Goal: Task Accomplishment & Management: Use online tool/utility

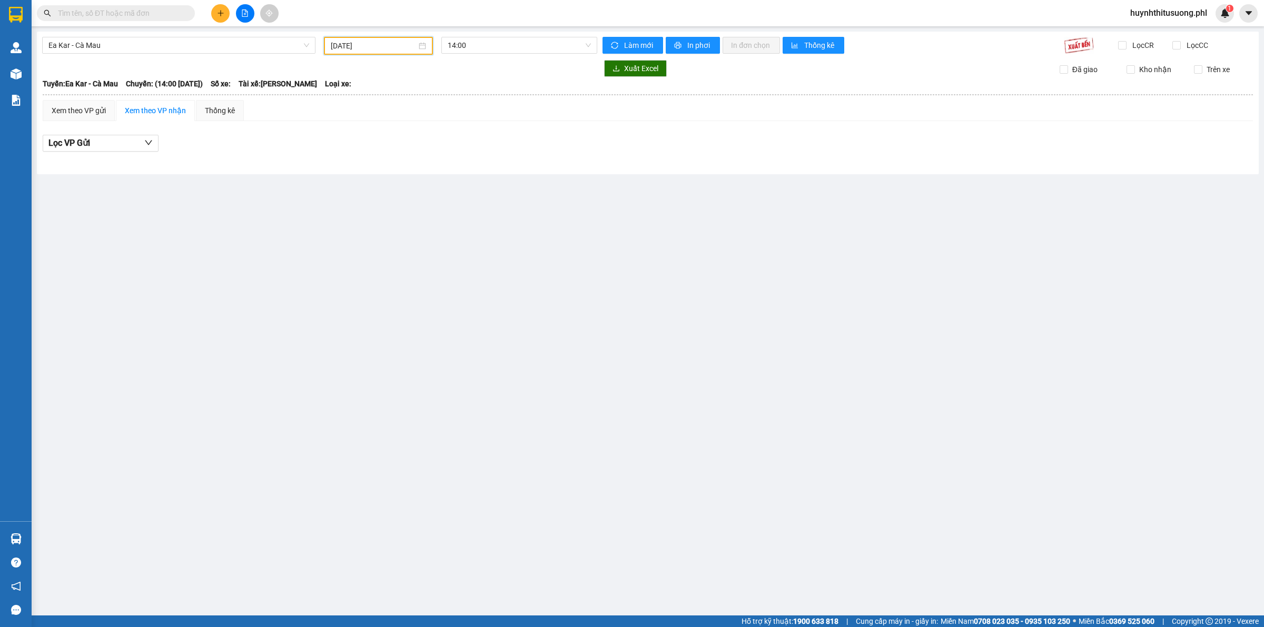
drag, startPoint x: 382, startPoint y: 51, endPoint x: 414, endPoint y: 48, distance: 31.2
click at [388, 50] on input "[DATE]" at bounding box center [374, 46] width 86 height 12
click at [450, 66] on span "button" at bounding box center [449, 67] width 5 height 5
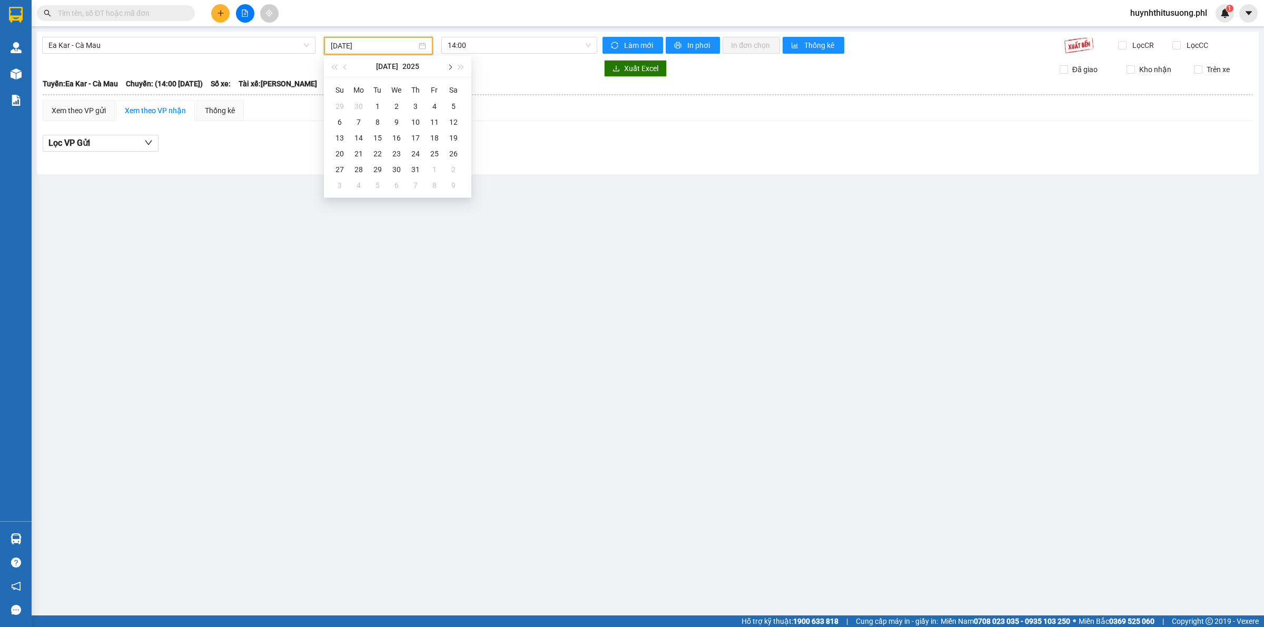
click at [450, 66] on span "button" at bounding box center [449, 67] width 5 height 5
click at [340, 140] on div "14" at bounding box center [339, 138] width 13 height 13
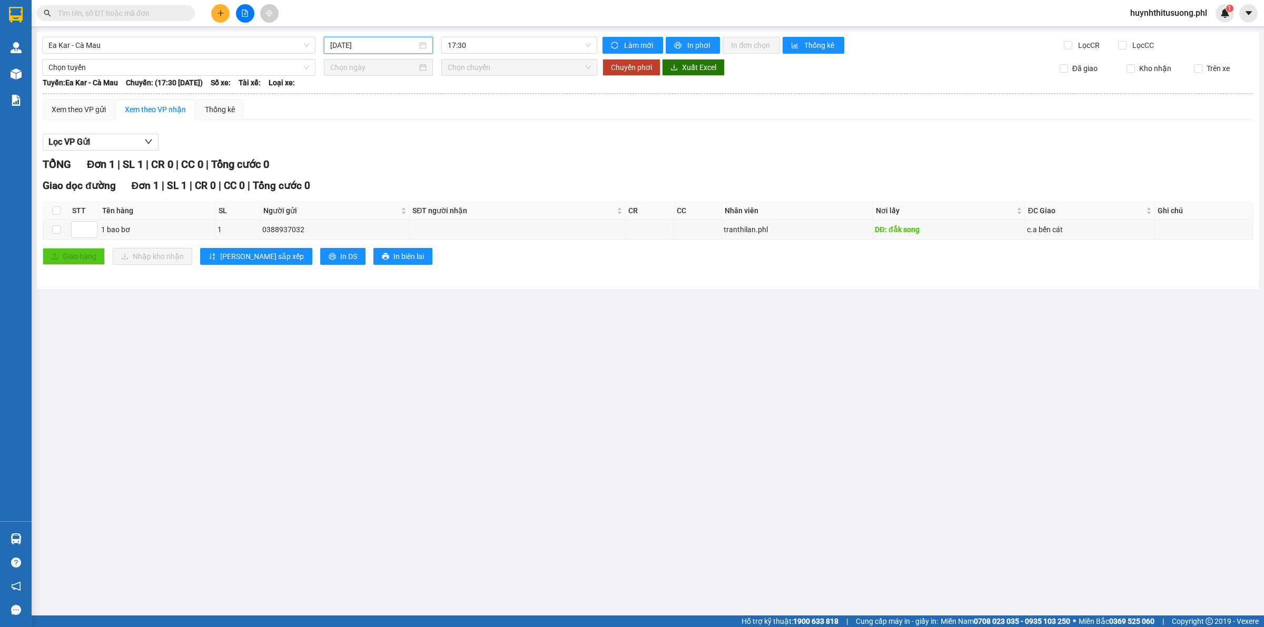
click at [394, 49] on input "[DATE]" at bounding box center [373, 46] width 87 height 12
click at [459, 120] on div "13" at bounding box center [453, 122] width 13 height 13
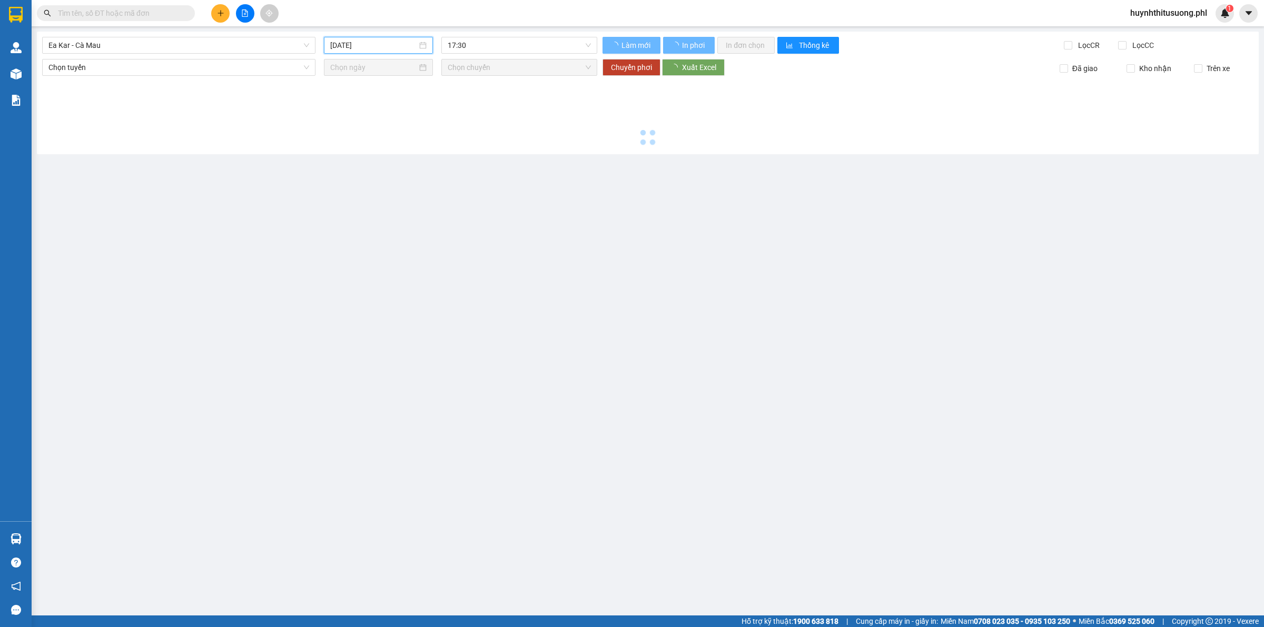
type input "[DATE]"
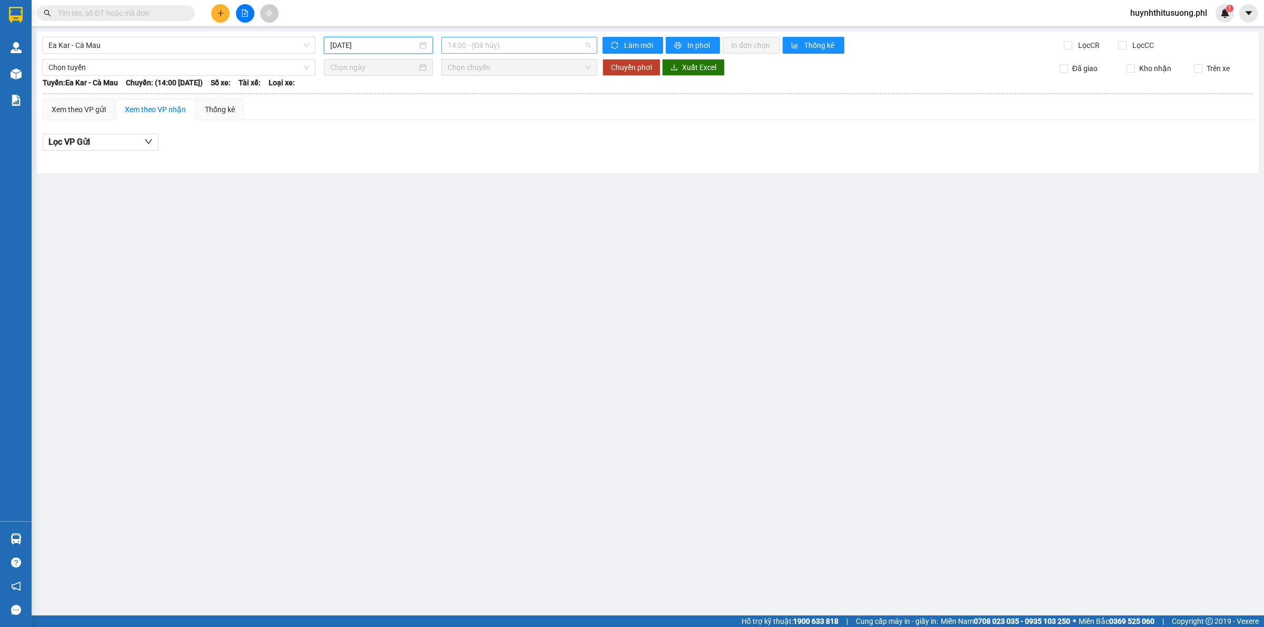
click at [472, 48] on span "14:00 - (Đã hủy)" at bounding box center [519, 45] width 143 height 16
click at [488, 102] on div "17:30 - 50F-003.58" at bounding box center [489, 100] width 82 height 12
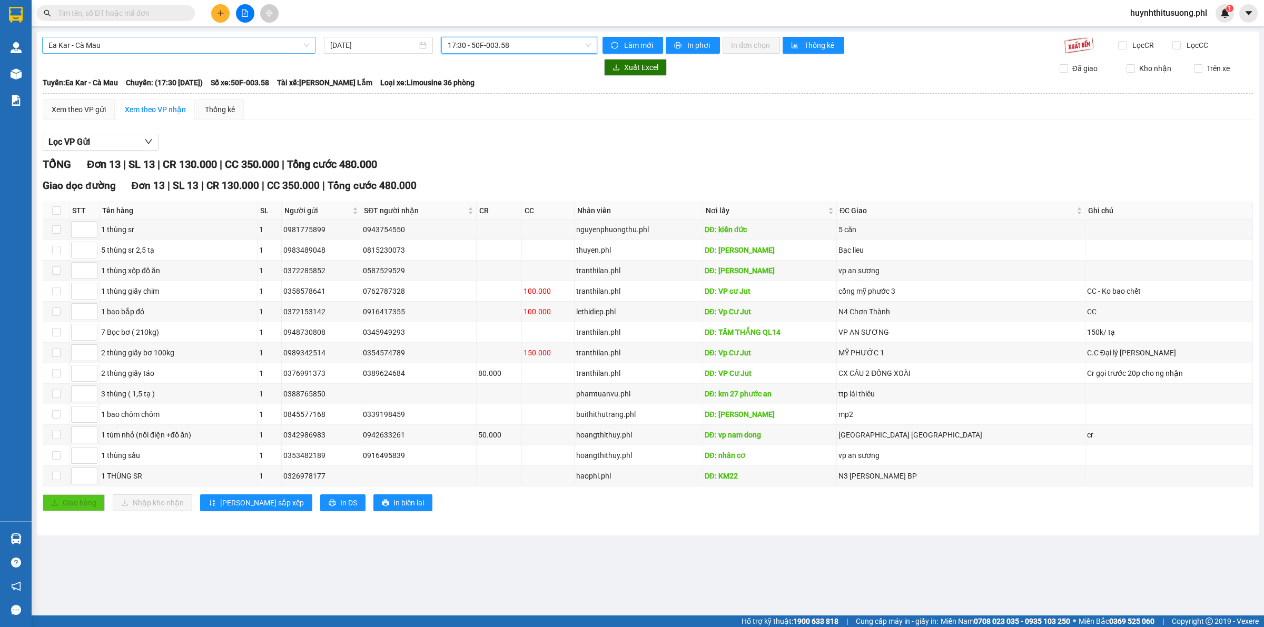
click at [262, 45] on span "Ea Kar - Cà Mau" at bounding box center [178, 45] width 261 height 16
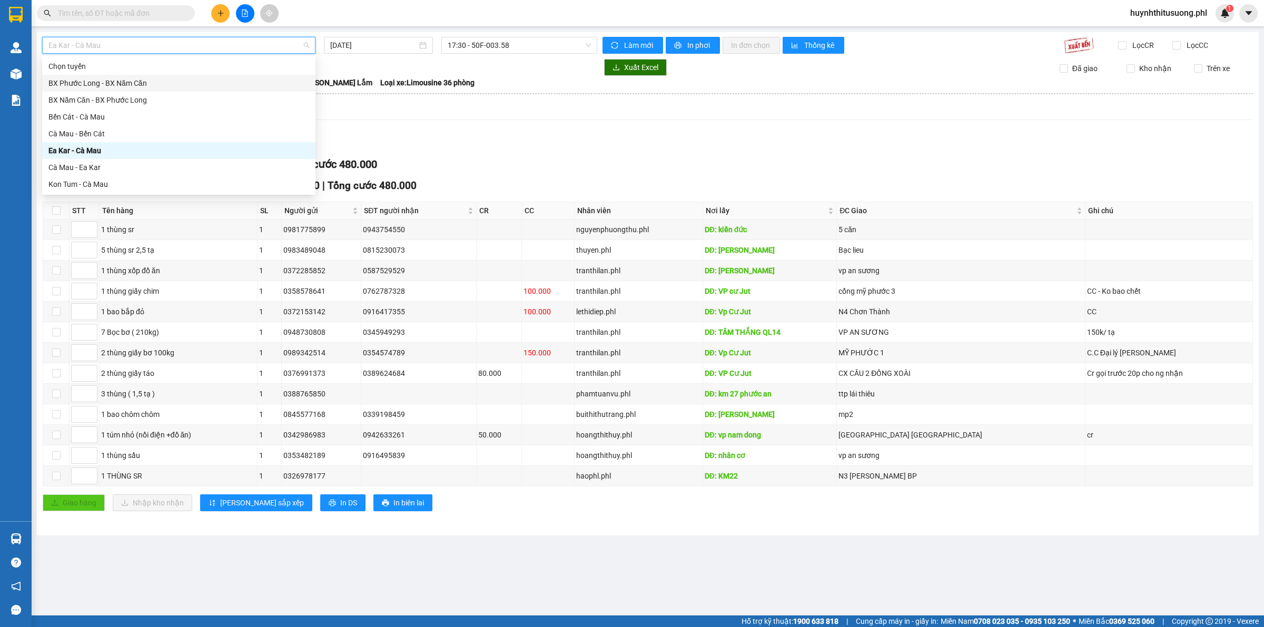
click at [163, 88] on div "BX Phước Long - BX Năm Căn" at bounding box center [178, 83] width 261 height 12
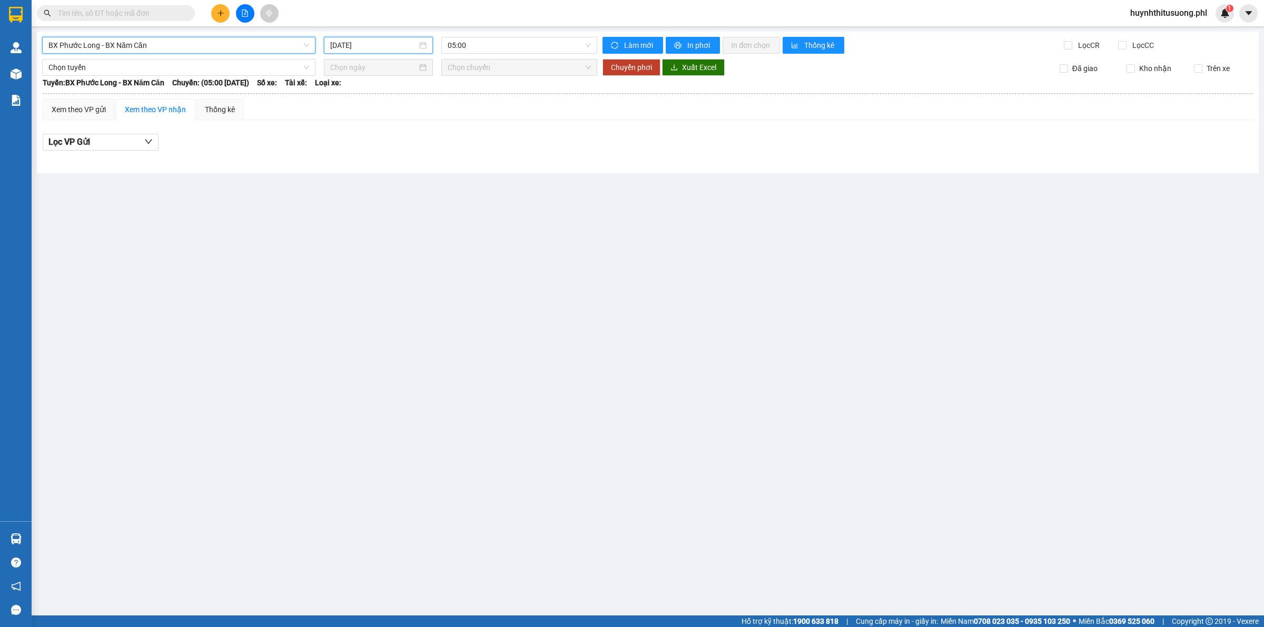
click at [370, 43] on input "[DATE]" at bounding box center [373, 46] width 87 height 12
click at [457, 117] on div "13" at bounding box center [453, 122] width 13 height 13
type input "[DATE]"
click at [507, 51] on span "05:00" at bounding box center [519, 45] width 143 height 16
click at [271, 33] on div "BX Phước Long - BX Năm Căn [DATE] 05:00 Làm mới In phơi In đơn chọn Thống kê Lọ…" at bounding box center [648, 103] width 1222 height 142
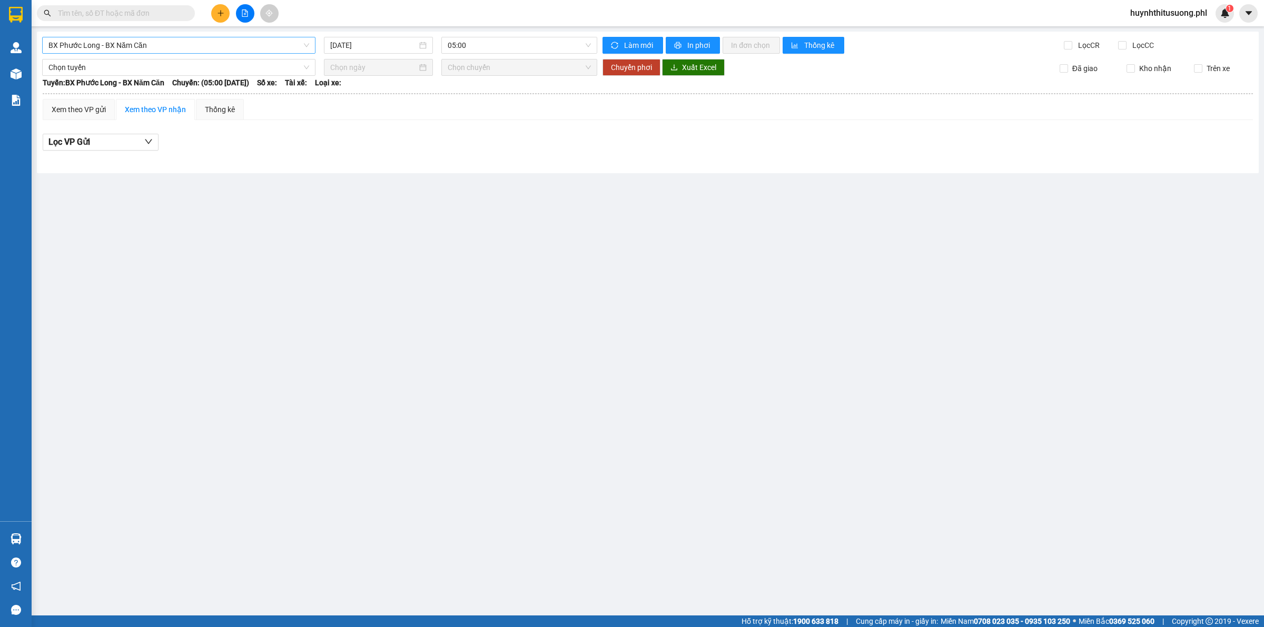
click at [277, 48] on span "BX Phước Long - BX Năm Căn" at bounding box center [178, 45] width 261 height 16
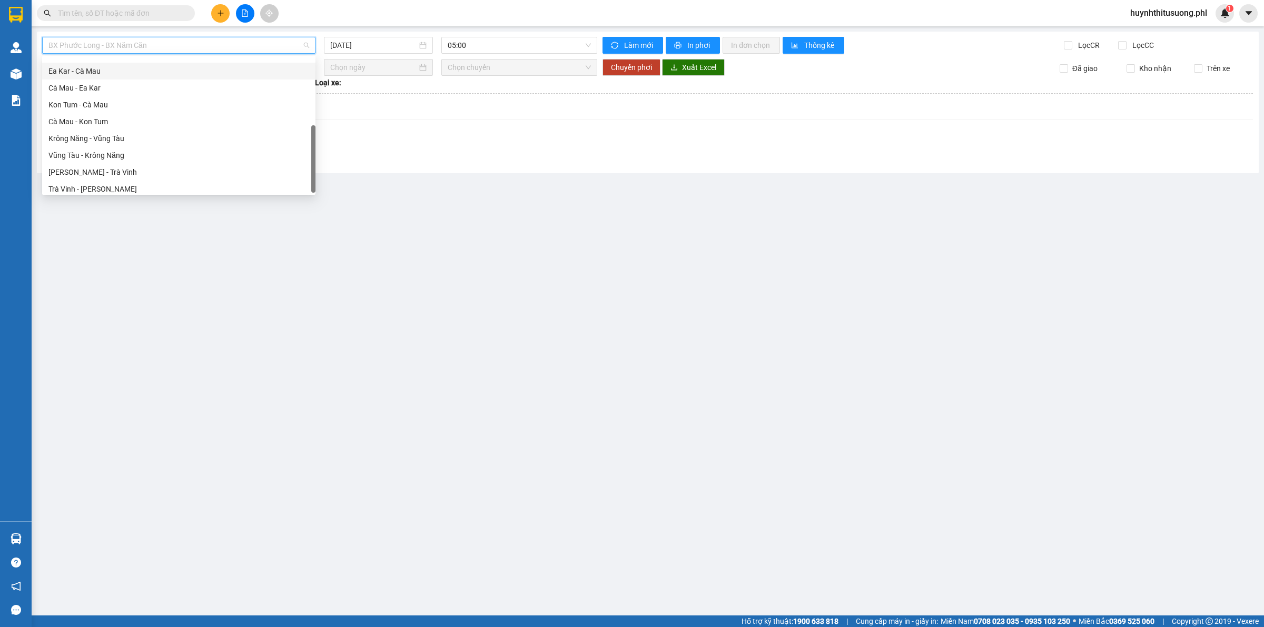
scroll to position [84, 0]
click at [107, 93] on div "Kon Tum - Cà Mau" at bounding box center [178, 100] width 273 height 17
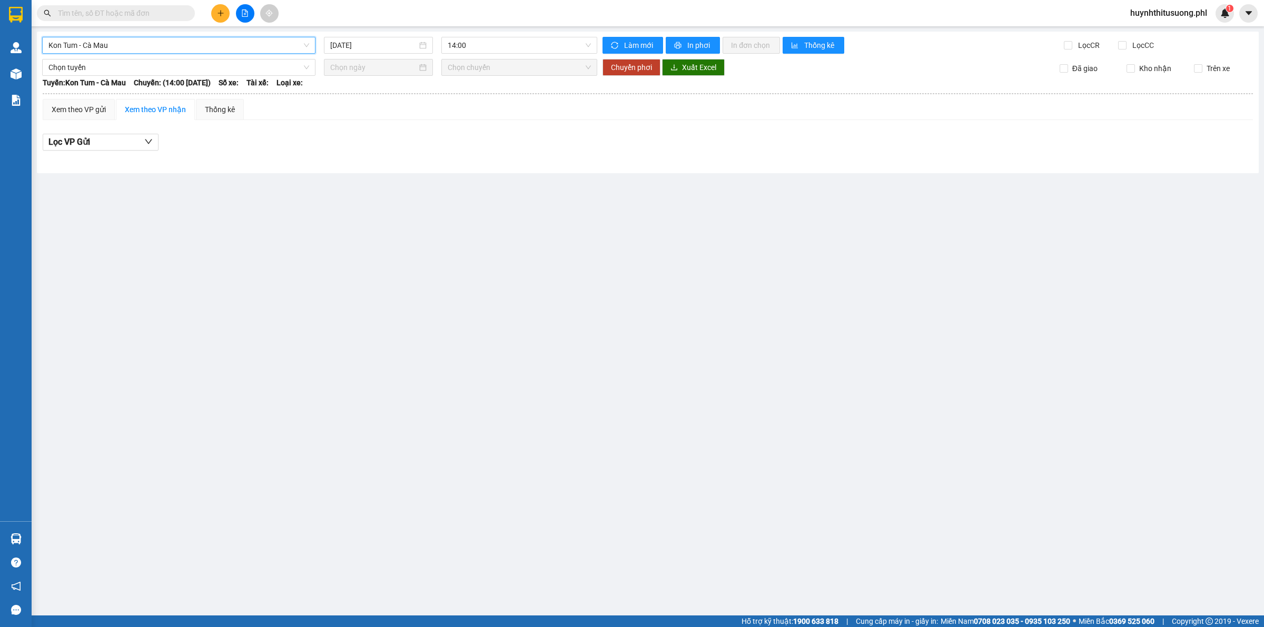
click at [528, 55] on div "Kon Tum - Cà Mau Kon Tum - Cà Mau [DATE] 14:00 Làm mới In phơi In đơn chọn Thốn…" at bounding box center [648, 103] width 1222 height 142
click at [528, 46] on span "14:00" at bounding box center [519, 45] width 143 height 16
click at [496, 99] on div "15:00 - (Đã hủy)" at bounding box center [489, 100] width 82 height 12
click at [267, 37] on span "Kon Tum - Cà Mau" at bounding box center [178, 45] width 261 height 16
click at [395, 51] on div "[DATE]" at bounding box center [378, 45] width 109 height 17
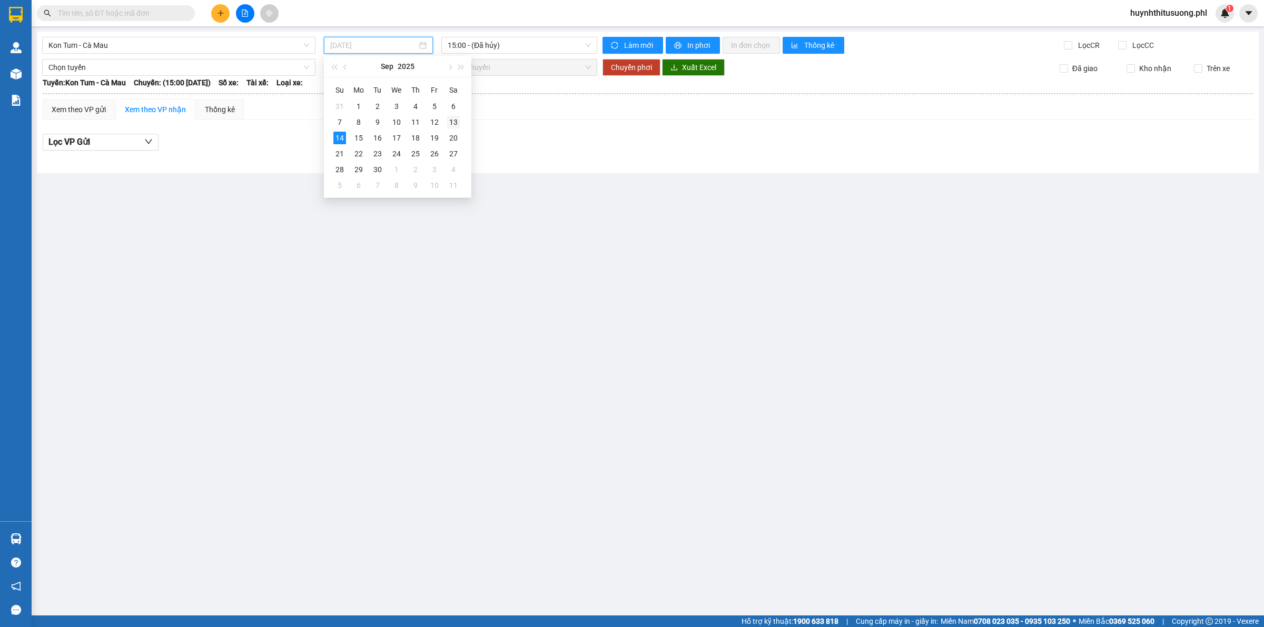
click at [463, 122] on td "13" at bounding box center [453, 122] width 19 height 16
type input "[DATE]"
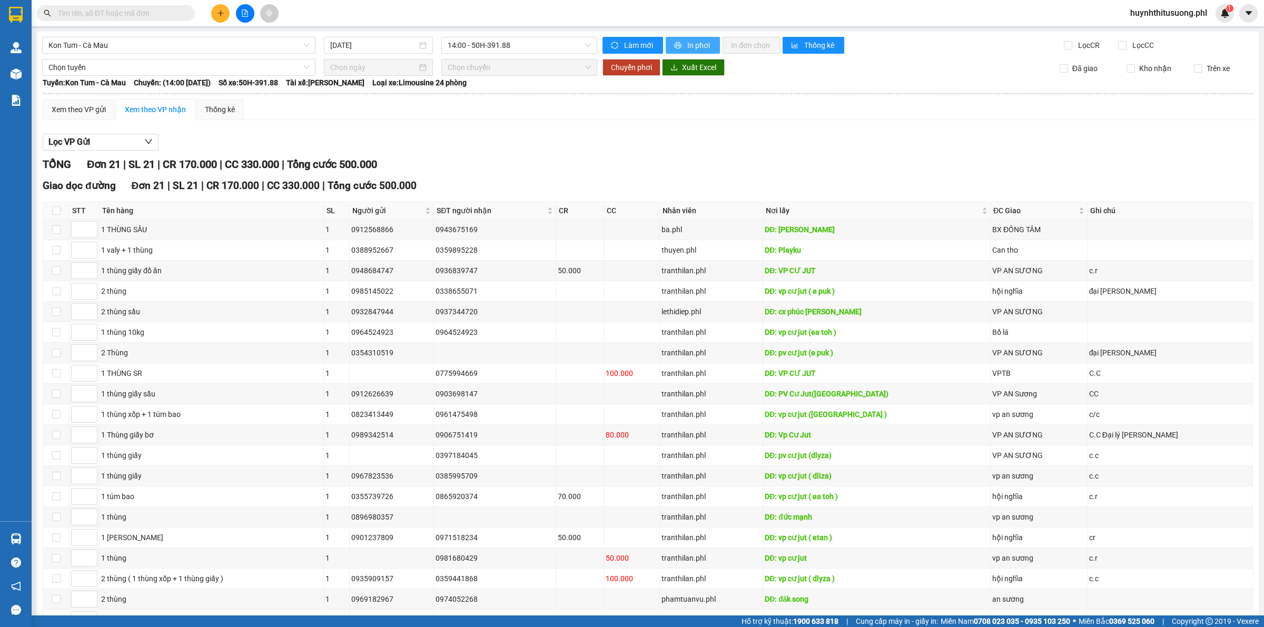
click at [690, 43] on span "In phơi" at bounding box center [700, 46] width 24 height 12
click at [283, 46] on span "Kon Tum - Cà Mau" at bounding box center [178, 45] width 261 height 16
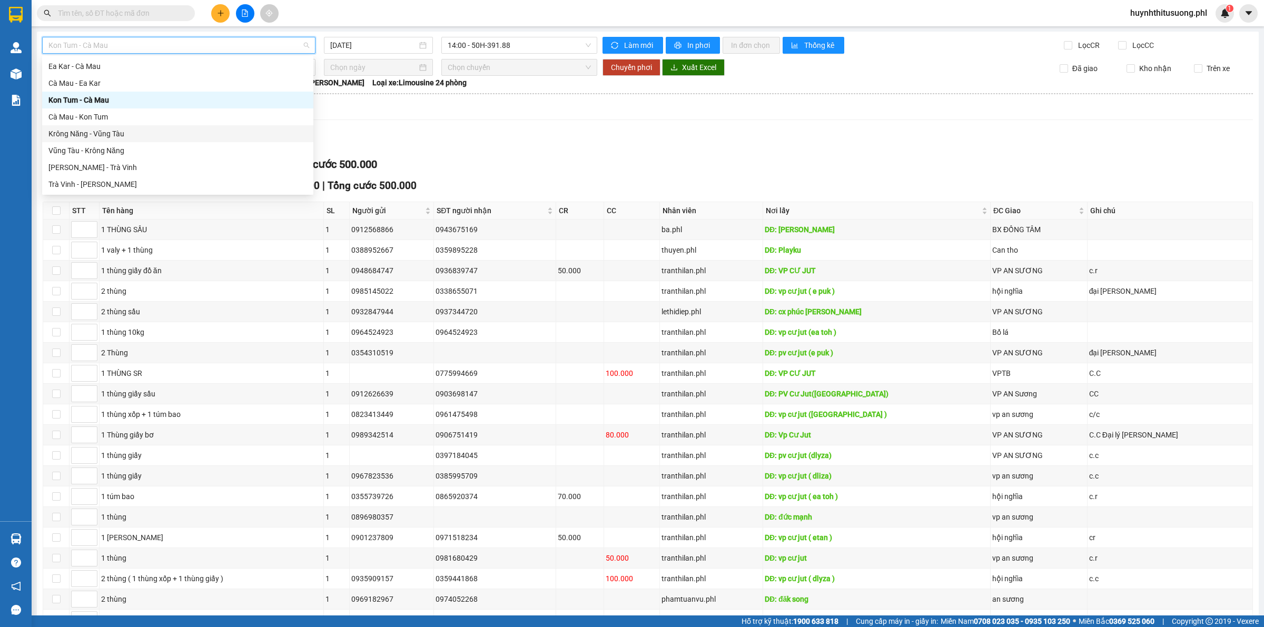
click at [217, 138] on div "Krông Năng - Vũng Tàu" at bounding box center [177, 134] width 259 height 12
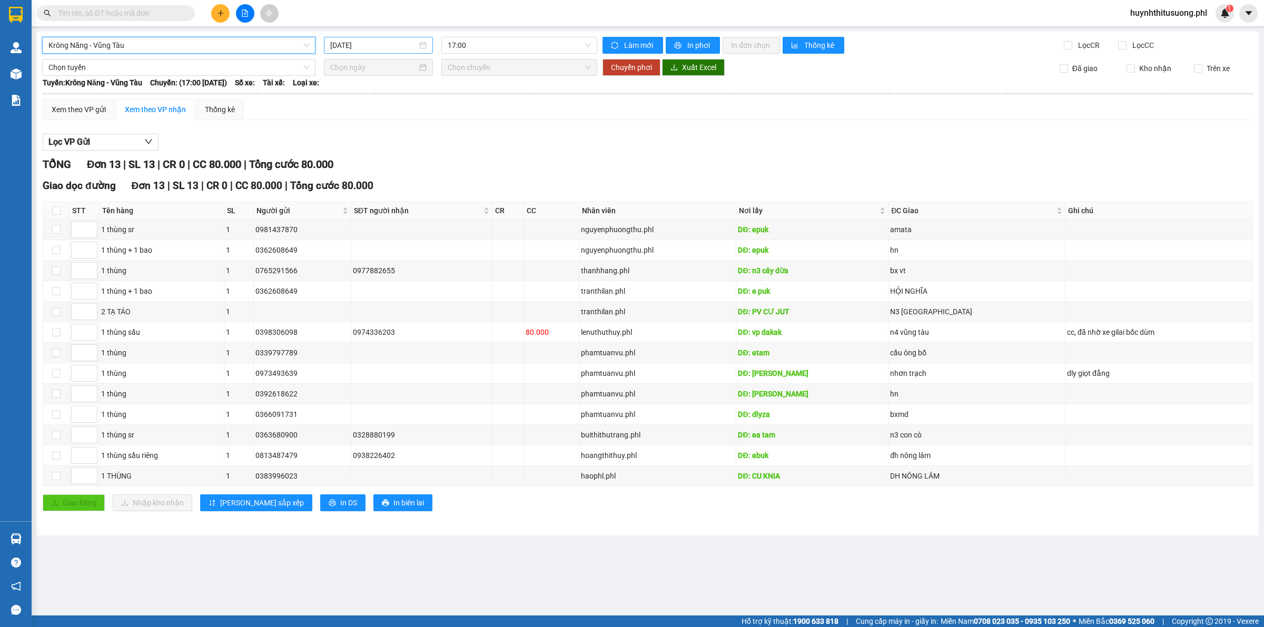
click at [382, 48] on input "[DATE]" at bounding box center [373, 46] width 87 height 12
click at [459, 124] on div "13" at bounding box center [453, 122] width 13 height 13
type input "[DATE]"
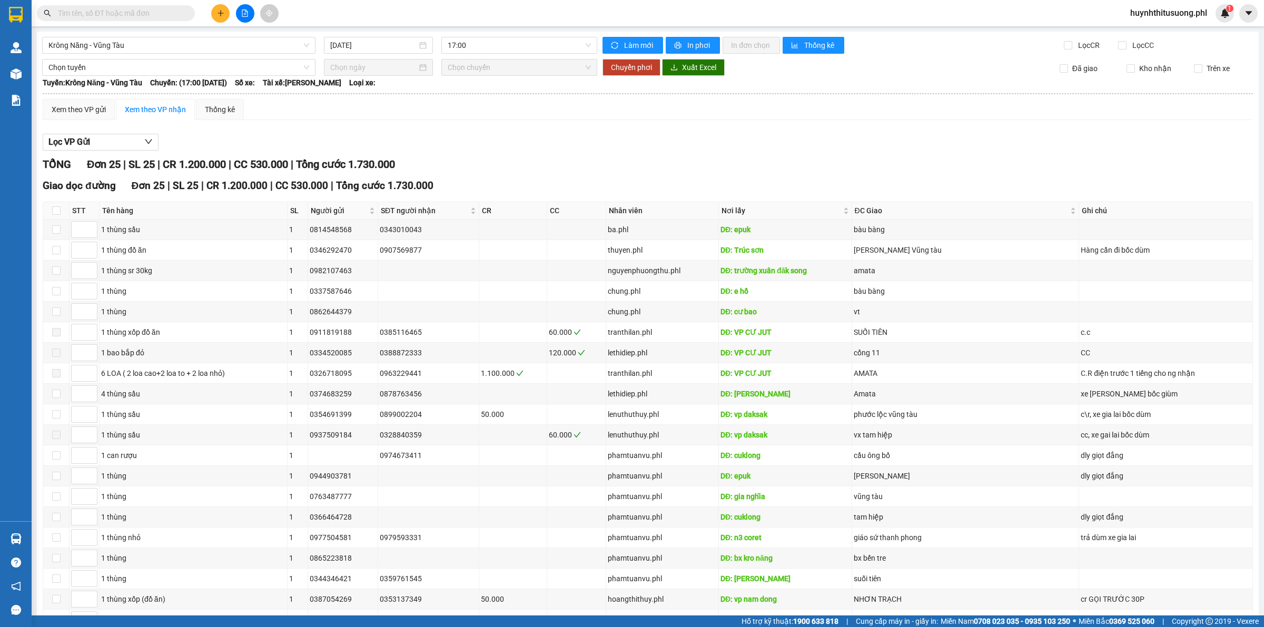
click at [539, 54] on div "Krông Năng - [GEOGRAPHIC_DATA] [DATE] 17:00 Làm mới In phơi In đơn chọn Thống k…" at bounding box center [648, 407] width 1222 height 751
click at [556, 47] on span "17:00" at bounding box center [519, 45] width 143 height 16
click at [587, 126] on div "Xem theo VP gửi Xem theo VP nhận Thống kê Lọc VP Gửi TỔNG Đơn 25 | SL 25 | CR …" at bounding box center [648, 435] width 1211 height 672
click at [688, 43] on span "In phơi" at bounding box center [700, 46] width 24 height 12
click at [248, 48] on span "Krông Năng - Vũng Tàu" at bounding box center [178, 45] width 261 height 16
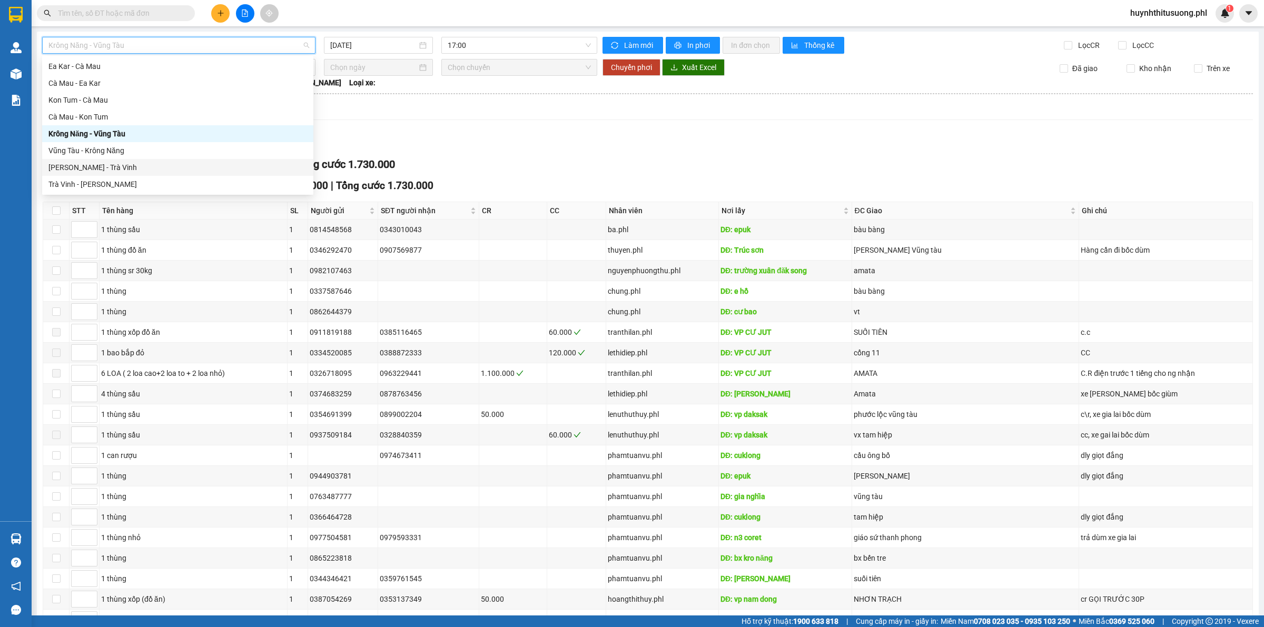
click at [142, 171] on div "[PERSON_NAME] - Trà Vinh" at bounding box center [177, 168] width 259 height 12
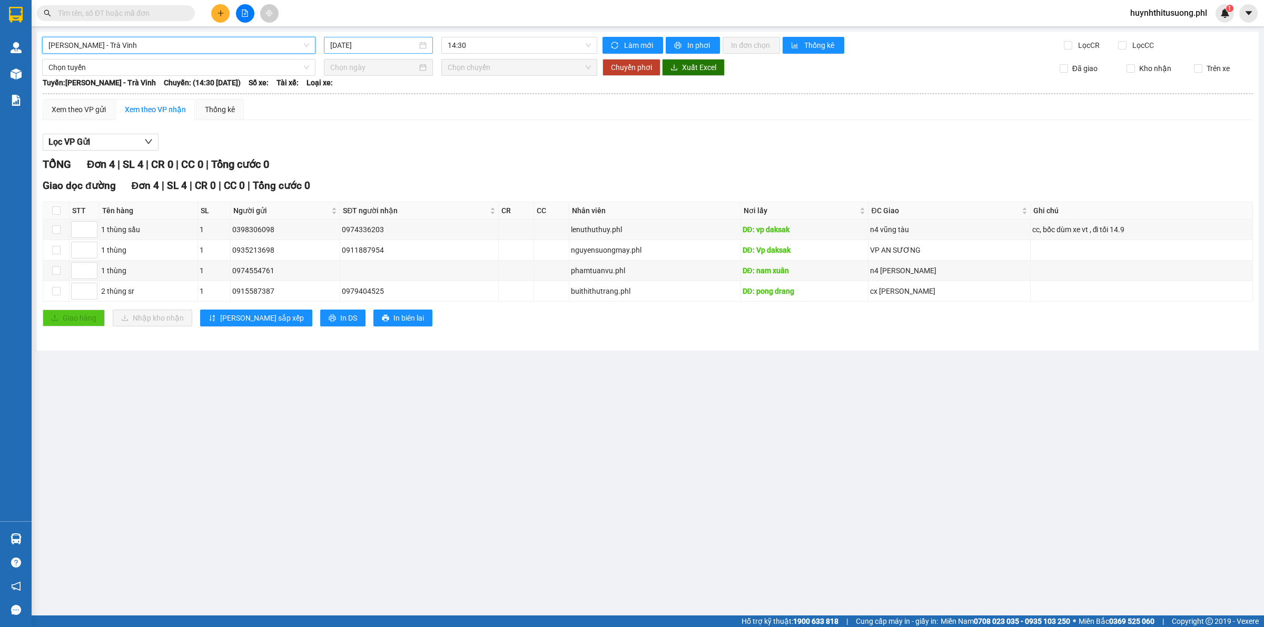
click at [391, 47] on input "[DATE]" at bounding box center [373, 46] width 87 height 12
click at [450, 121] on div "13" at bounding box center [453, 122] width 13 height 13
type input "[DATE]"
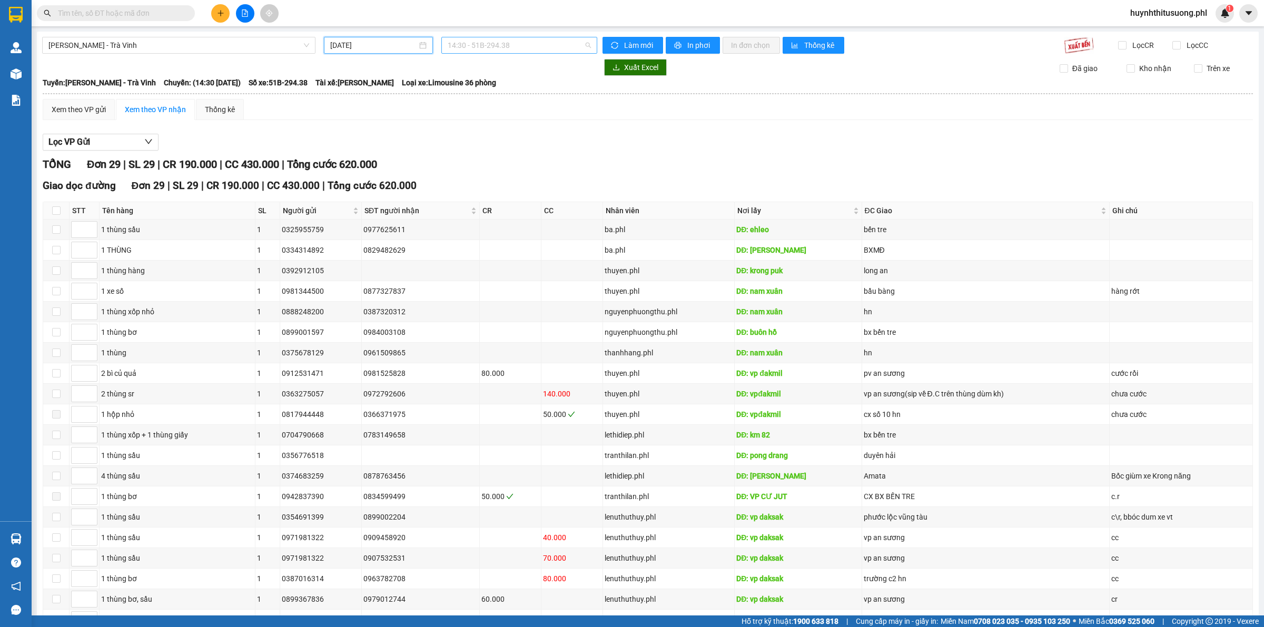
click at [518, 47] on span "14:30 - 51B-294.38" at bounding box center [519, 45] width 143 height 16
click at [617, 117] on div "Xem theo VP gửi Xem theo VP nhận Thống kê" at bounding box center [648, 109] width 1211 height 21
click at [688, 43] on span "In phơi" at bounding box center [700, 46] width 24 height 12
